Goal: Transaction & Acquisition: Download file/media

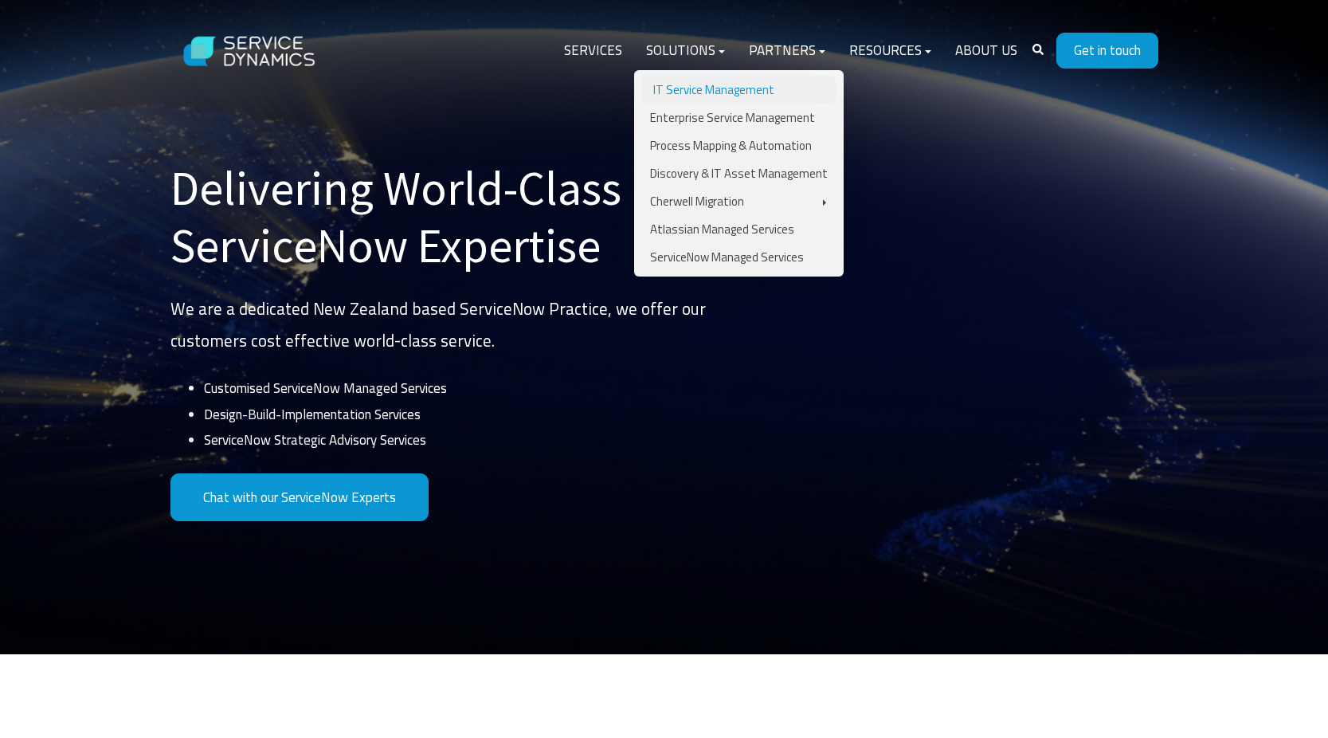
click at [677, 91] on link "IT Service Management" at bounding box center [739, 90] width 194 height 28
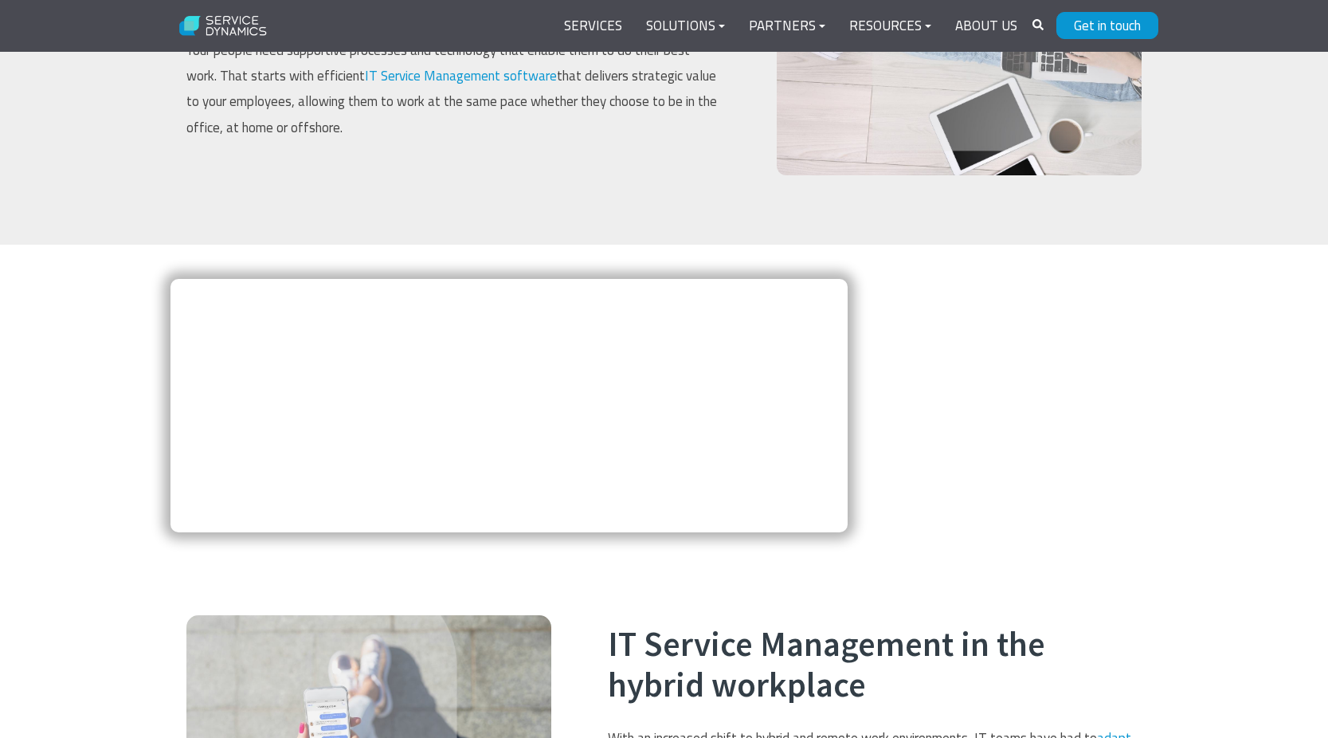
scroll to position [684, 0]
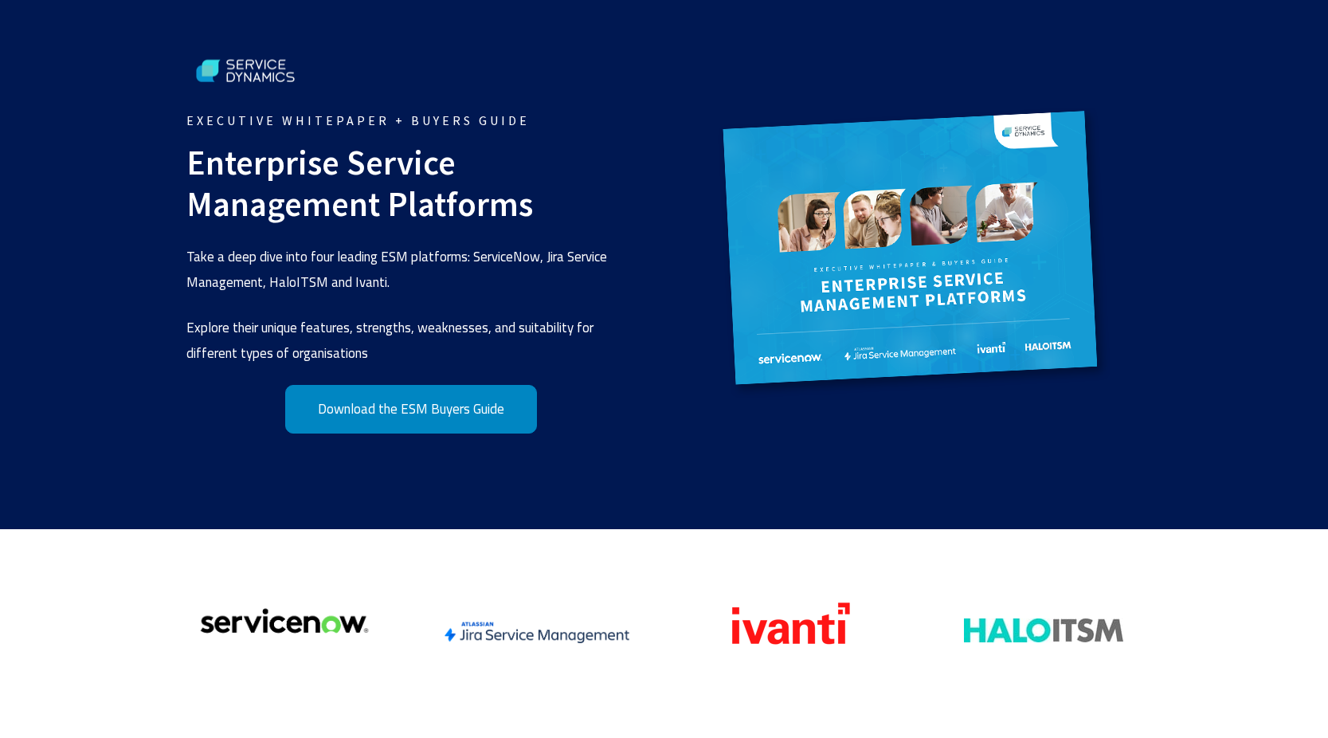
click at [493, 413] on link "Download the ESM Buyers Guide" at bounding box center [411, 409] width 252 height 49
